Goal: Information Seeking & Learning: Learn about a topic

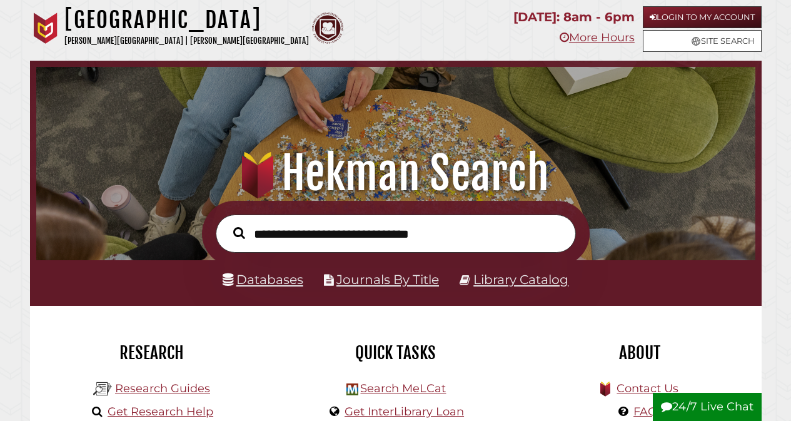
scroll to position [238, 713]
click at [266, 280] on link "Databases" at bounding box center [263, 279] width 81 height 16
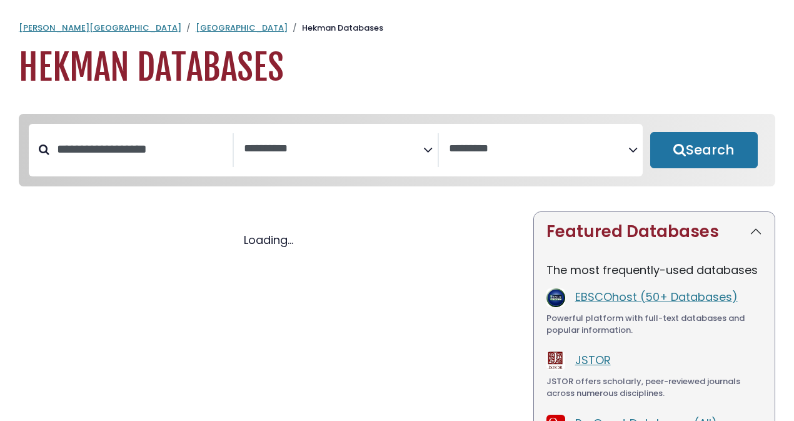
select select "Database Subject Filter"
select select "Database Vendors Filter"
select select "Database Subject Filter"
select select "Database Vendors Filter"
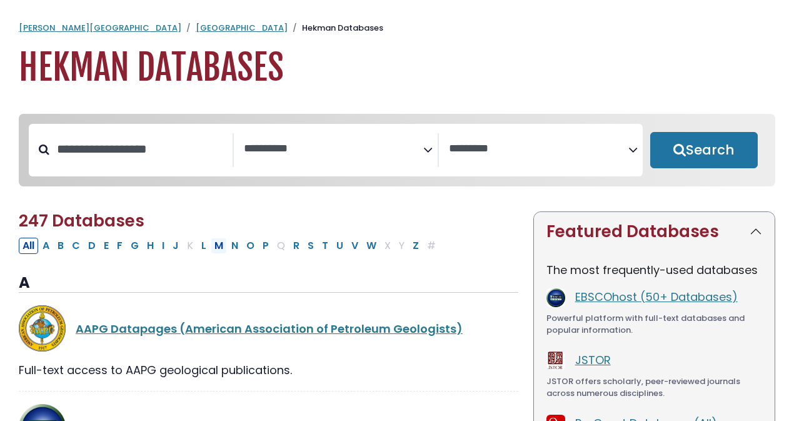
click at [215, 247] on button "M" at bounding box center [219, 246] width 16 height 16
select select "Database Subject Filter"
select select "Database Vendors Filter"
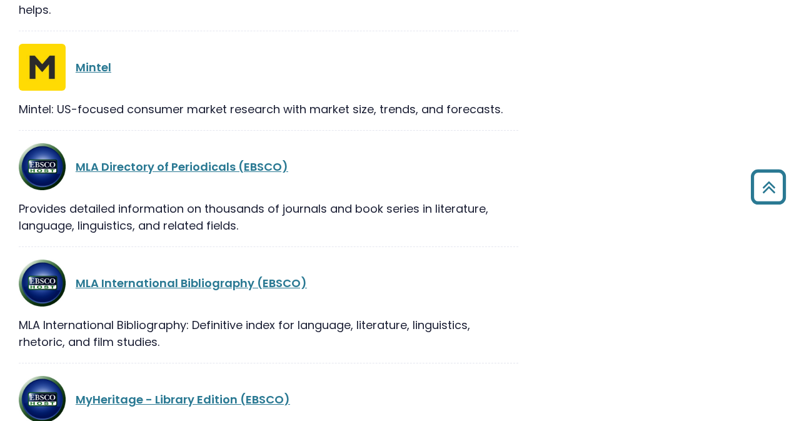
scroll to position [1188, 0]
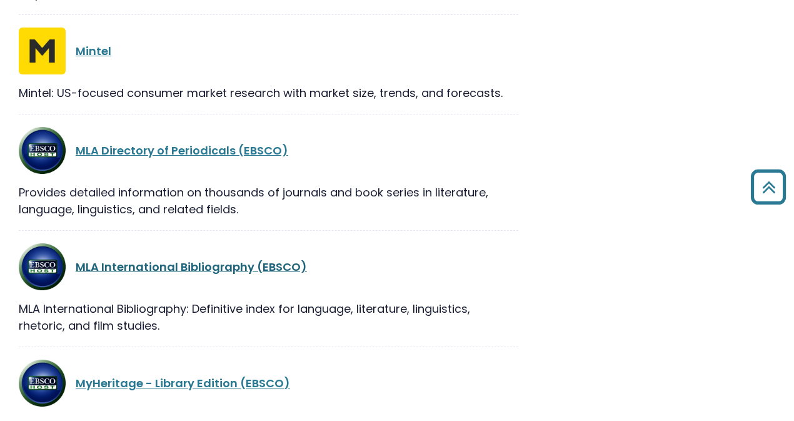
click at [211, 271] on link "MLA International Bibliography (EBSCO)" at bounding box center [191, 267] width 231 height 16
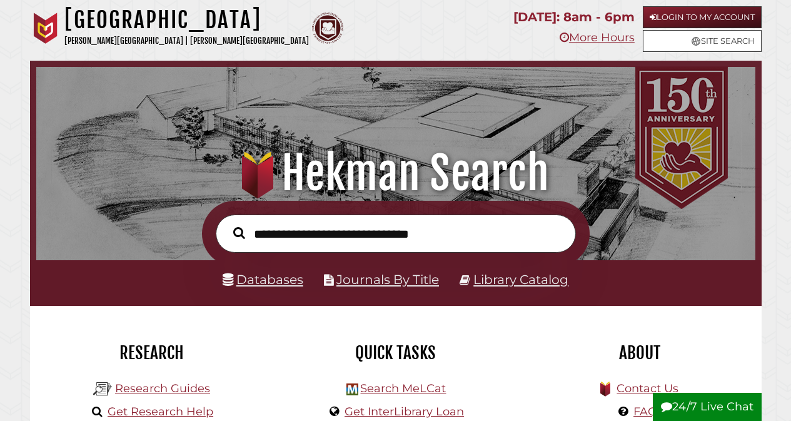
scroll to position [238, 713]
click at [266, 280] on link "Databases" at bounding box center [263, 279] width 81 height 16
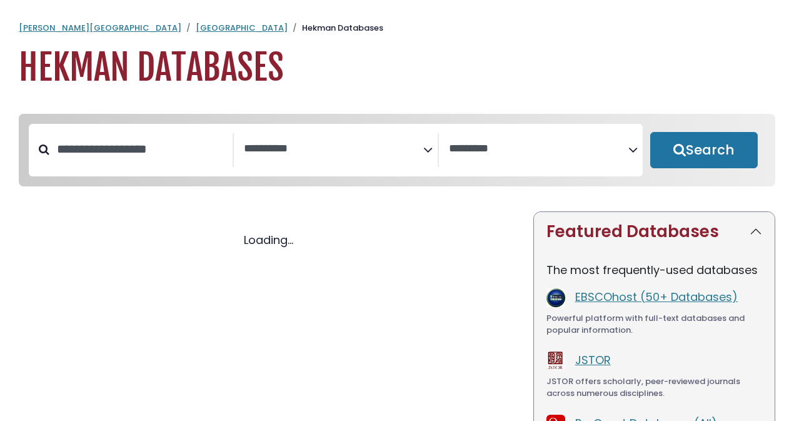
select select "Database Subject Filter"
select select "Database Vendors Filter"
select select "Database Subject Filter"
select select "Database Vendors Filter"
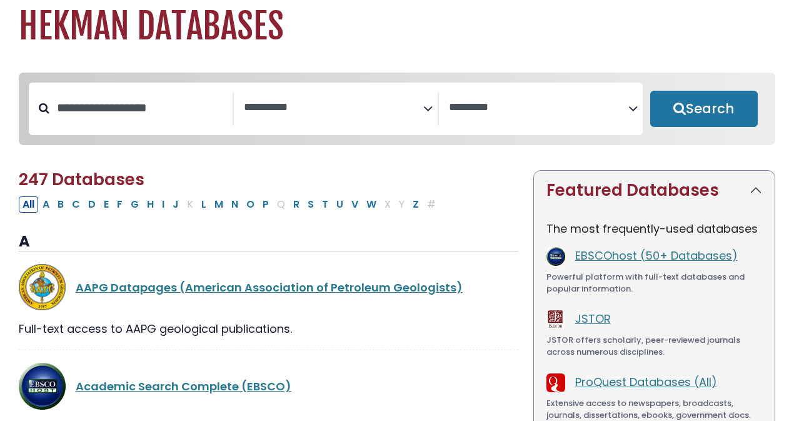
scroll to position [63, 0]
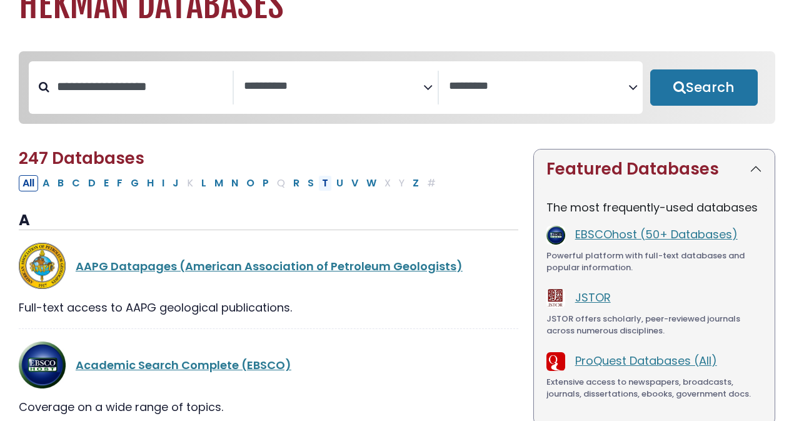
click at [322, 184] on button "T" at bounding box center [325, 183] width 14 height 16
select select "Database Subject Filter"
select select "Database Vendors Filter"
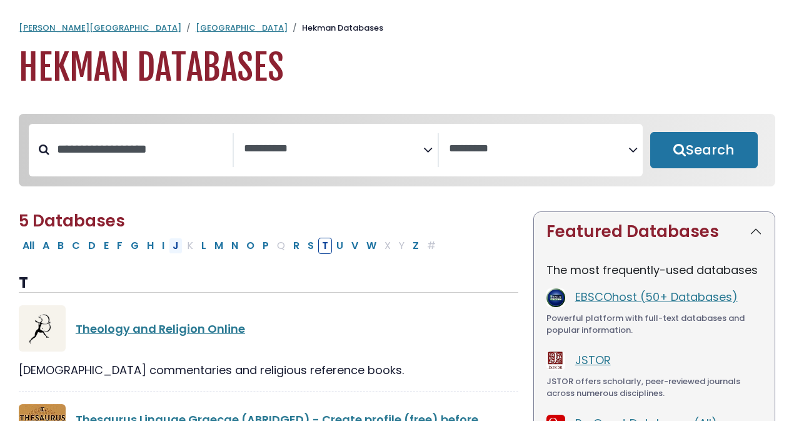
click at [175, 246] on button "J" at bounding box center [176, 246] width 14 height 16
select select "Database Subject Filter"
select select "Database Vendors Filter"
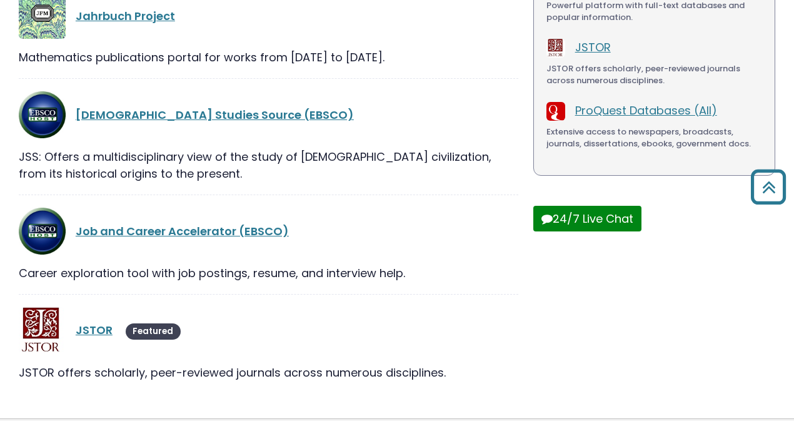
scroll to position [348, 0]
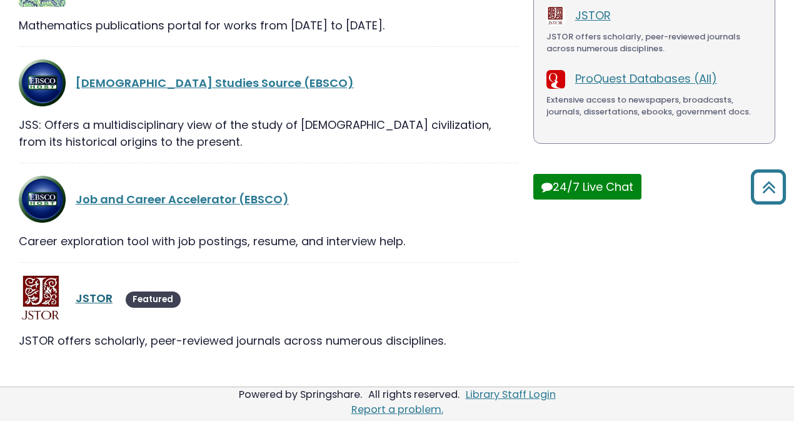
click at [89, 295] on link "JSTOR" at bounding box center [94, 298] width 37 height 16
